Goal: Task Accomplishment & Management: Manage account settings

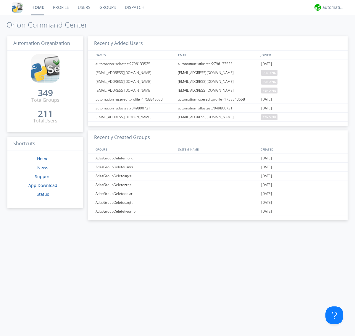
click at [107, 7] on link "Groups" at bounding box center [107, 7] width 25 height 15
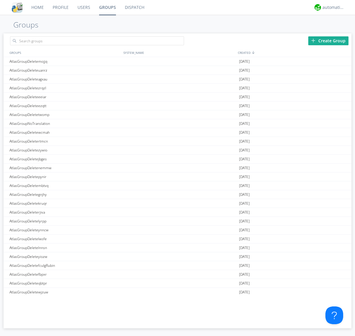
click at [328, 41] on div "Create Group" at bounding box center [328, 40] width 40 height 9
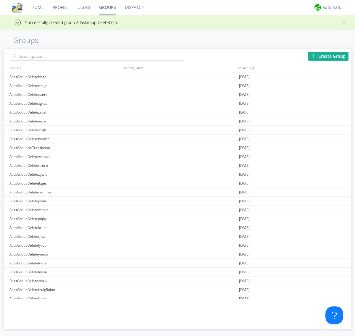
click at [107, 7] on link "Groups" at bounding box center [108, 7] width 26 height 15
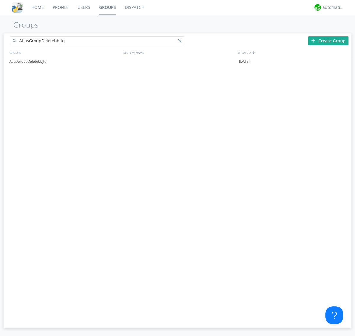
type input "AtlasGroupDeletebbjtq"
click at [181, 42] on div at bounding box center [181, 42] width 6 height 6
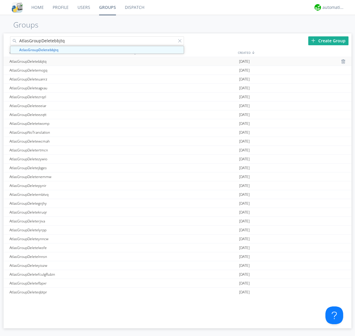
type input "AtlasGroupDeletebbjtq"
click at [65, 61] on div "AtlasGroupDeletebbjtq" at bounding box center [65, 61] width 114 height 9
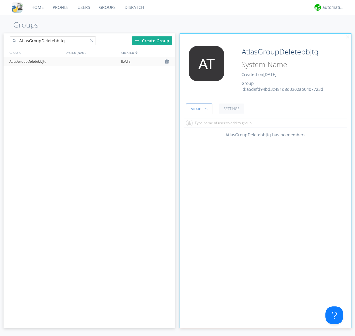
click at [231, 109] on link "SETTINGS" at bounding box center [231, 109] width 25 height 10
click at [167, 62] on div at bounding box center [168, 61] width 6 height 5
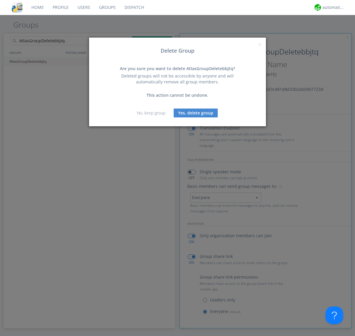
click at [196, 113] on button "Yes, delete group" at bounding box center [196, 113] width 44 height 9
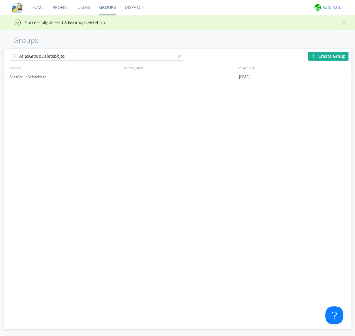
click at [332, 7] on div "automation+atlas" at bounding box center [333, 7] width 22 height 6
